Goal: Task Accomplishment & Management: Manage account settings

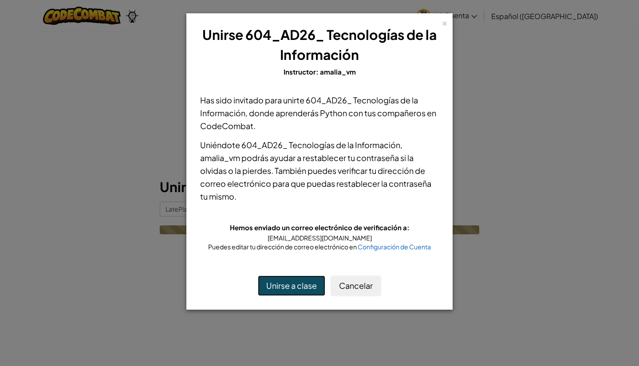
click at [304, 282] on button "Unirse a clase" at bounding box center [291, 285] width 67 height 20
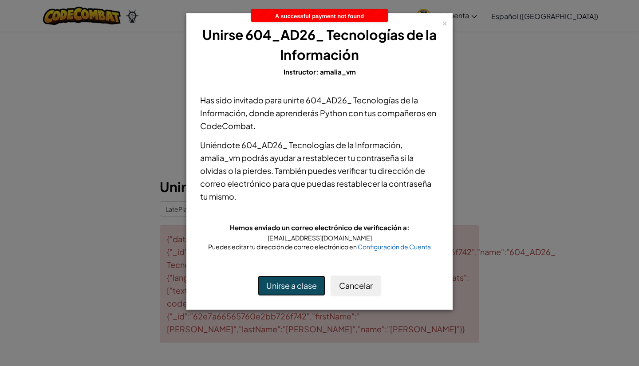
click at [304, 282] on button "Unirse a clase" at bounding box center [291, 285] width 67 height 20
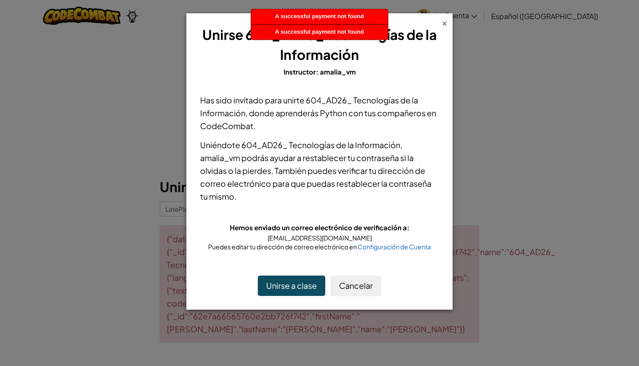
click at [444, 25] on div "×" at bounding box center [444, 21] width 6 height 9
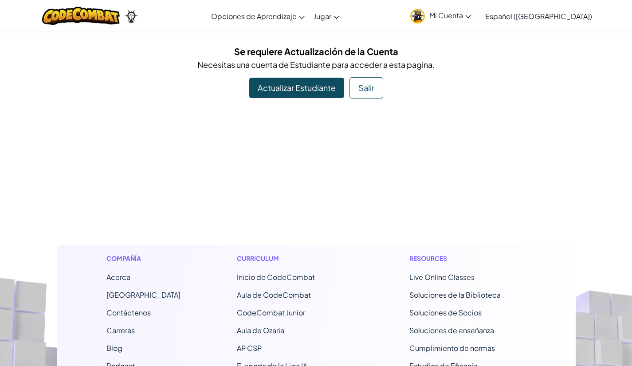
click at [461, 14] on span "Mi Cuenta" at bounding box center [450, 15] width 42 height 9
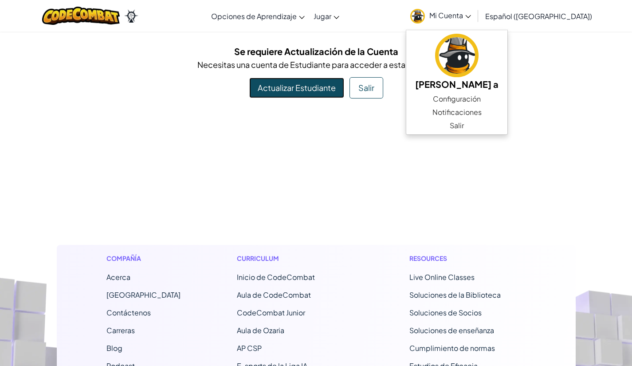
click at [315, 91] on link "Actualizar Estudiante" at bounding box center [296, 88] width 95 height 20
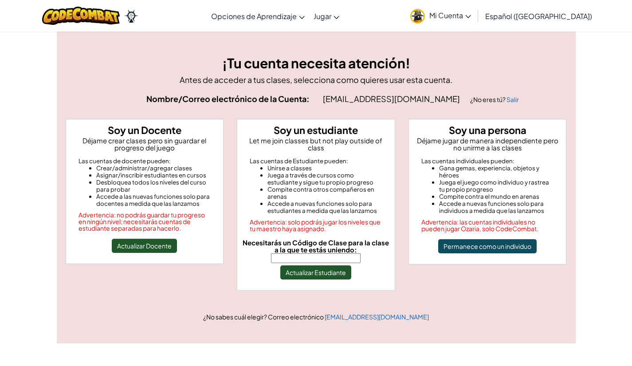
click at [528, 95] on div "[EMAIL_ADDRESS][DOMAIN_NAME] ¿No eres tú? Salir" at bounding box center [445, 99] width 244 height 14
click at [327, 253] on input "Necesitarás un Código de Clase para la clase a la que te estás uniendo:" at bounding box center [316, 258] width 90 height 10
type input "LatePlaneGoat"
click at [326, 265] on button "Actualizar Estudiante" at bounding box center [315, 272] width 71 height 14
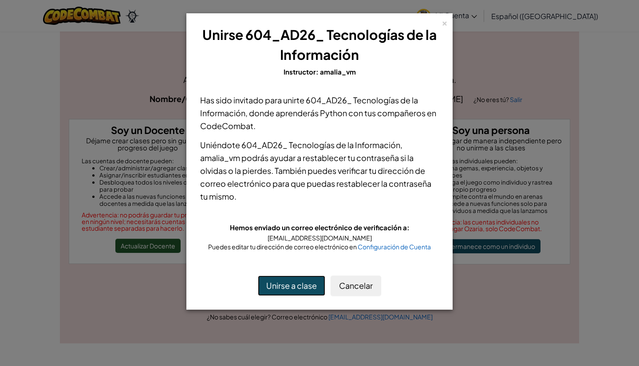
click at [290, 283] on button "Unirse a clase" at bounding box center [291, 285] width 67 height 20
click at [308, 281] on button "Unirse a clase" at bounding box center [291, 285] width 67 height 20
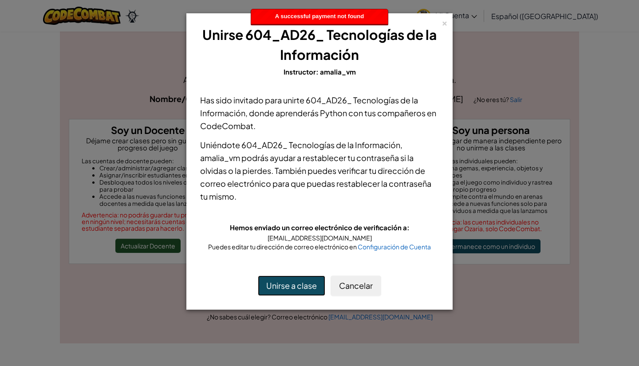
click at [308, 281] on button "Unirse a clase" at bounding box center [291, 285] width 67 height 20
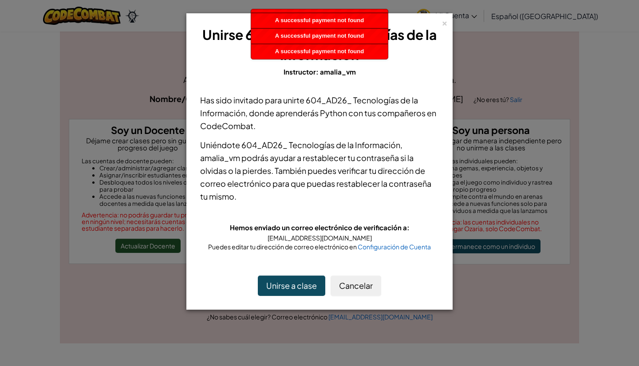
click at [441, 19] on div "× Unirse 604_AD26_ Tecnologías de la Información Instructor: [PERSON_NAME]" at bounding box center [319, 51] width 256 height 67
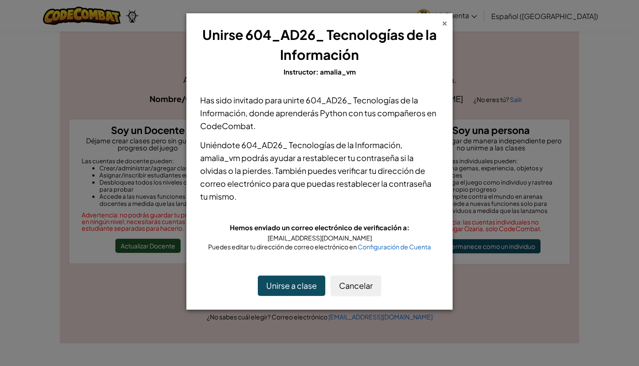
click at [443, 20] on div "×" at bounding box center [444, 21] width 6 height 9
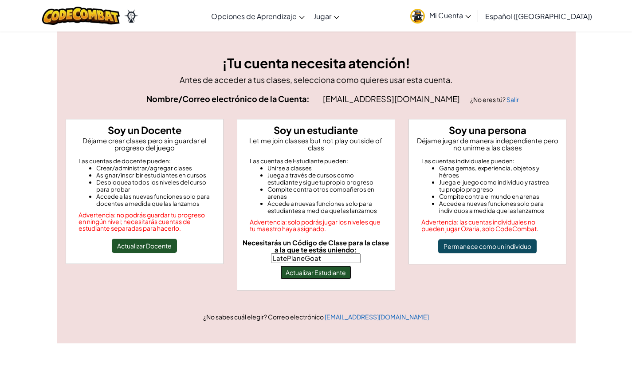
click at [302, 265] on button "Actualizar Estudiante" at bounding box center [315, 272] width 71 height 14
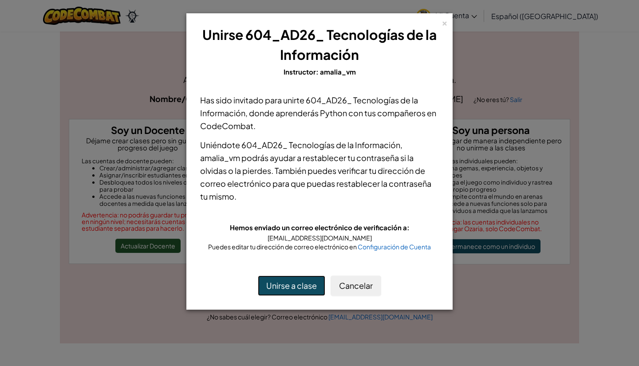
click at [297, 281] on button "Unirse a clase" at bounding box center [291, 285] width 67 height 20
click at [376, 243] on span "Configuración de Cuenta" at bounding box center [393, 247] width 73 height 8
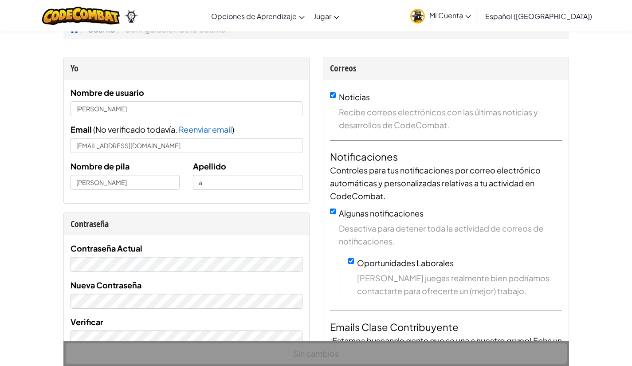
scroll to position [14, 0]
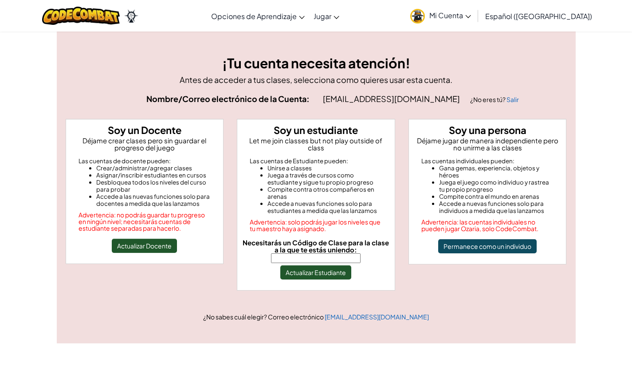
click at [320, 253] on input "Necesitarás un Código de Clase para la clase a la que te estás uniendo:" at bounding box center [316, 258] width 90 height 10
type input "LatePlaneGoat"
click at [329, 265] on button "Actualizar Estudiante" at bounding box center [315, 272] width 71 height 14
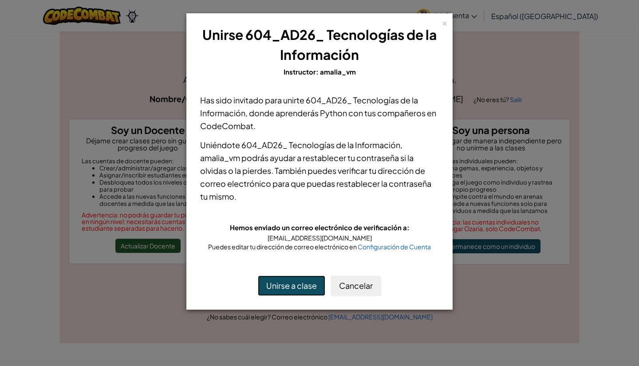
click at [291, 280] on button "Unirse a clase" at bounding box center [291, 285] width 67 height 20
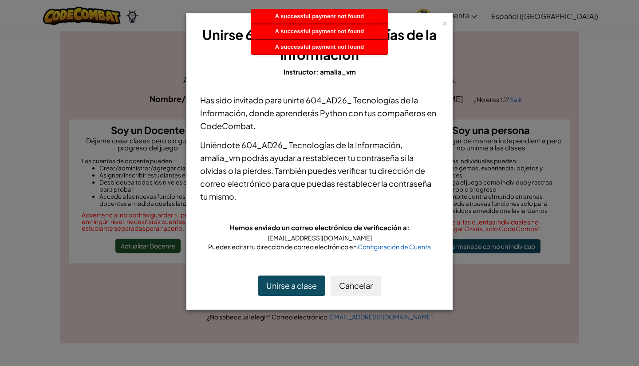
click at [440, 27] on h3 "Unirse 604_AD26_ Tecnologías de la Información" at bounding box center [319, 45] width 243 height 40
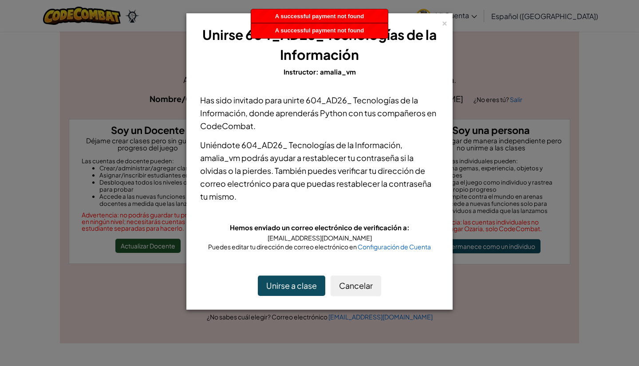
click at [440, 26] on h3 "Unirse 604_AD26_ Tecnologías de la Información" at bounding box center [319, 45] width 243 height 40
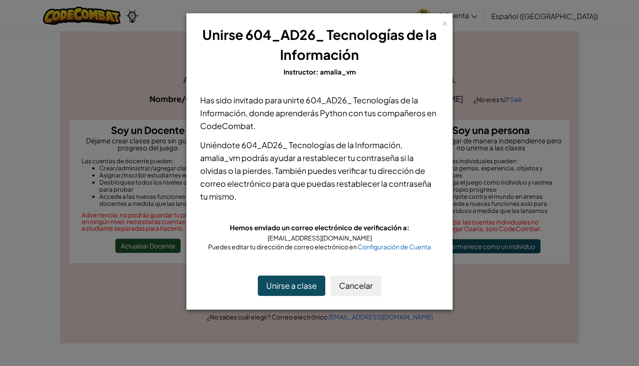
click at [448, 23] on div "× Unirse 604_AD26_ Tecnologías de la Información Instructor: [PERSON_NAME] Has …" at bounding box center [319, 161] width 266 height 296
click at [443, 24] on div "×" at bounding box center [444, 21] width 6 height 9
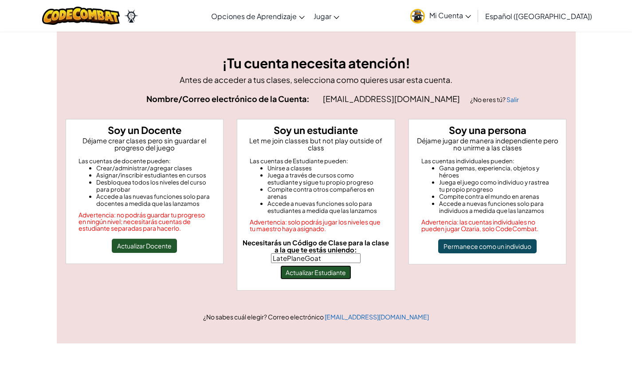
click at [321, 271] on button "Actualizar Estudiante" at bounding box center [315, 272] width 71 height 14
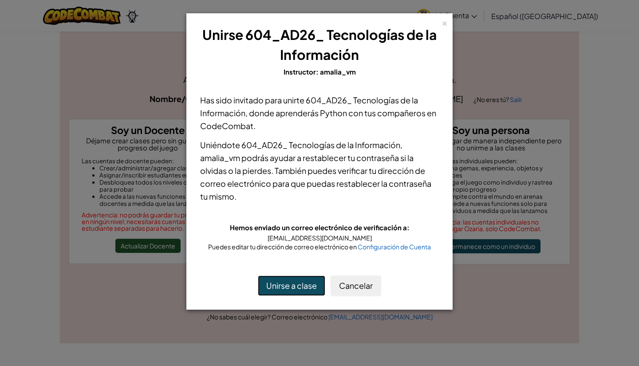
click at [294, 278] on button "Unirse a clase" at bounding box center [291, 285] width 67 height 20
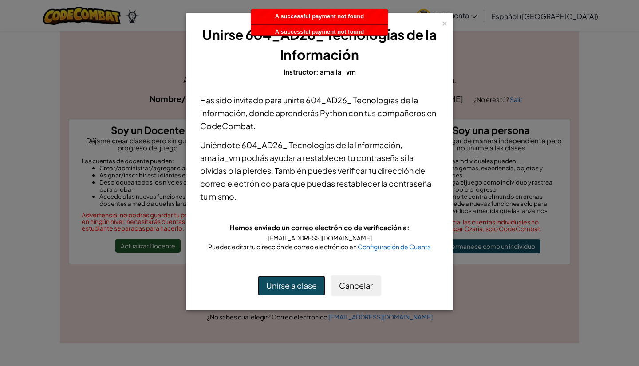
click at [294, 278] on button "Unirse a clase" at bounding box center [291, 285] width 67 height 20
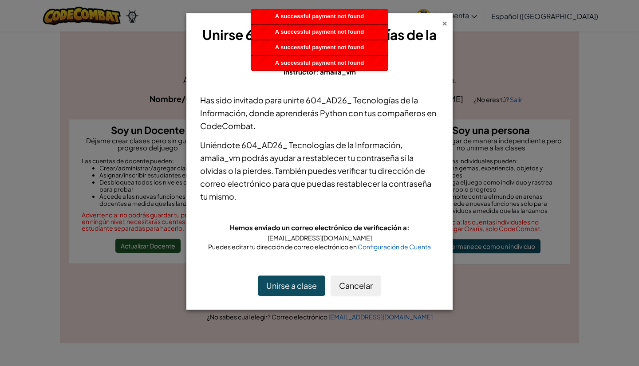
click at [445, 22] on div "×" at bounding box center [444, 21] width 6 height 9
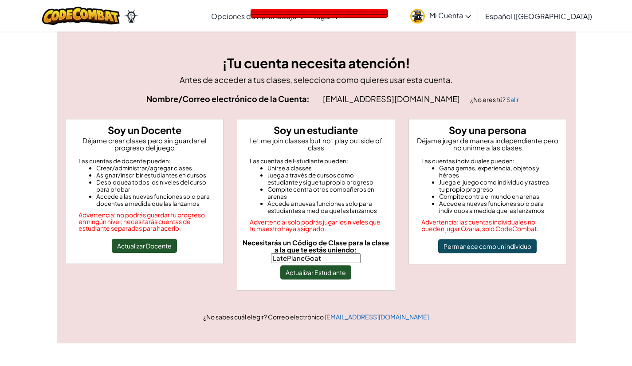
click at [456, 16] on span "Mi Cuenta" at bounding box center [450, 15] width 42 height 9
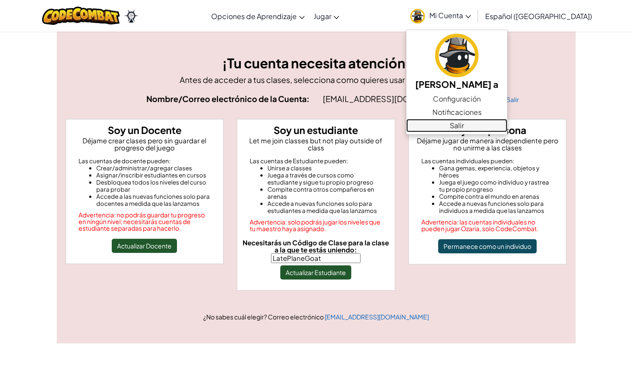
click at [488, 127] on link "Salir" at bounding box center [456, 125] width 101 height 13
